Goal: Task Accomplishment & Management: Manage account settings

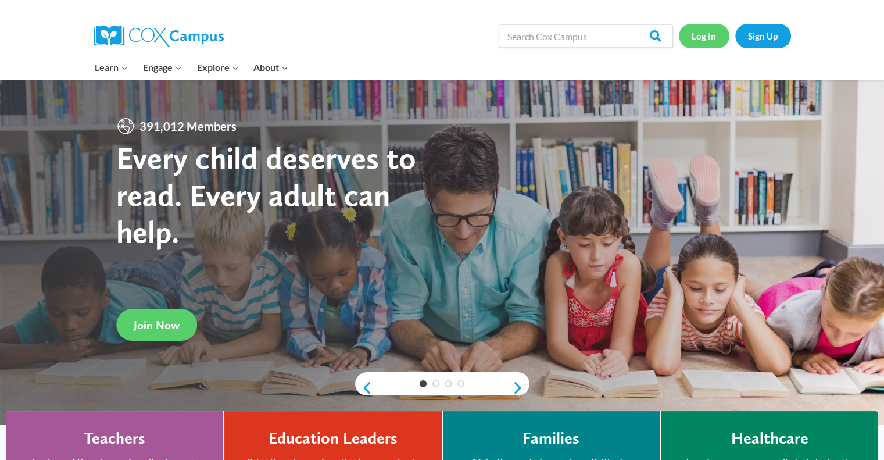
click at [700, 38] on link "Log In" at bounding box center [704, 36] width 51 height 24
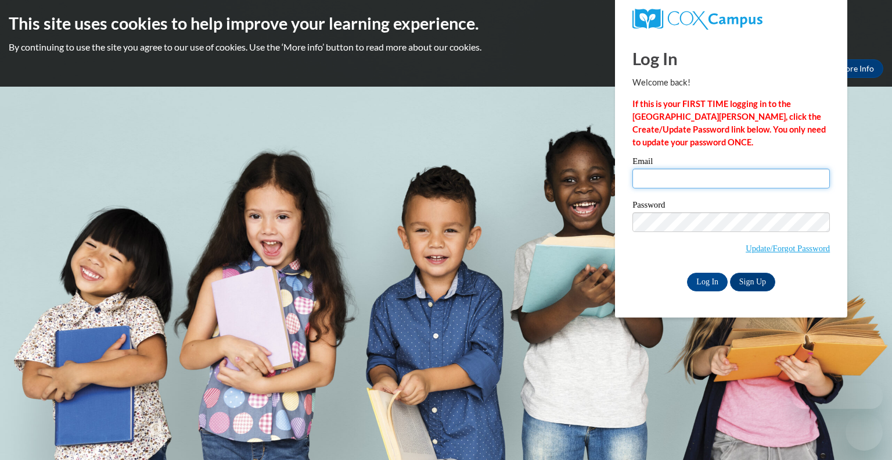
type input "kausse@kusd.edu"
click at [697, 185] on input "[EMAIL_ADDRESS][DOMAIN_NAME]" at bounding box center [732, 178] width 198 height 20
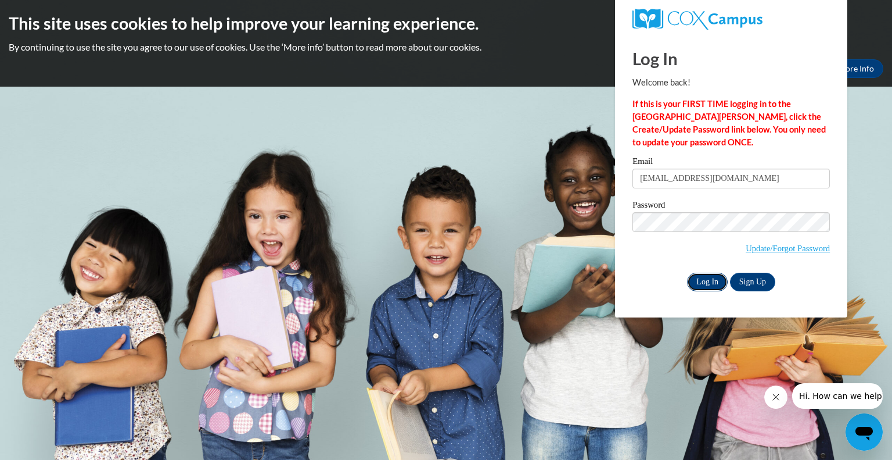
click at [702, 278] on input "Log In" at bounding box center [707, 281] width 41 height 19
